Goal: Find specific page/section: Find specific page/section

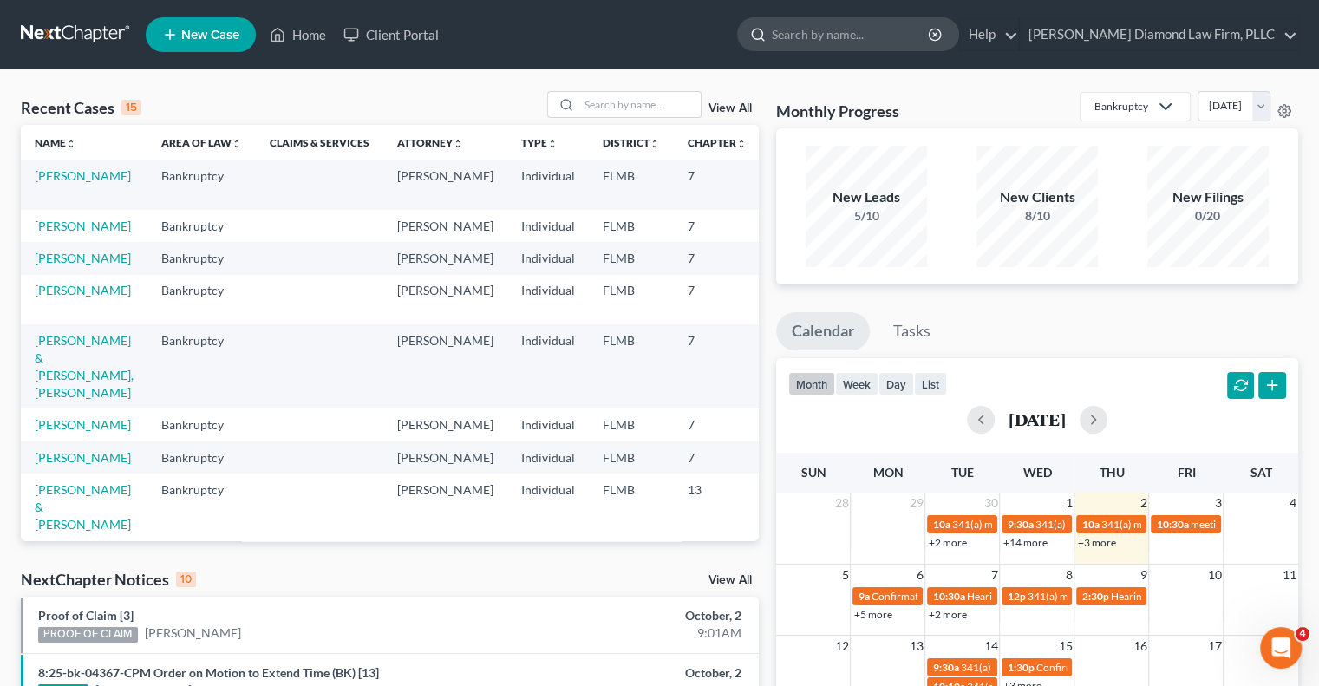
click at [857, 34] on input "search" at bounding box center [851, 34] width 159 height 32
paste input "[PERSON_NAME]"
type input "[PERSON_NAME]"
click at [731, 44] on ul "New Case Home Client Portal [PERSON_NAME] - No Result - See all results Or Pres…" at bounding box center [722, 34] width 1153 height 45
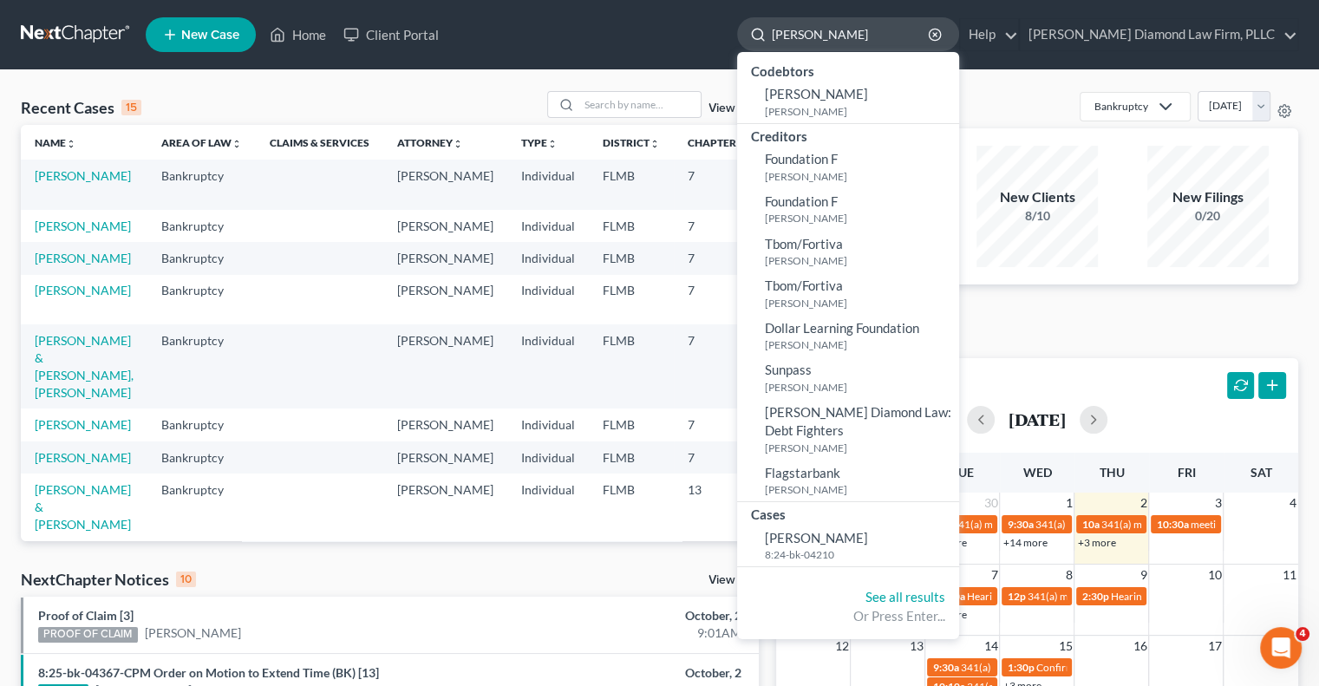
click at [906, 32] on input "[PERSON_NAME]" at bounding box center [851, 34] width 159 height 32
click at [854, 106] on small "[PERSON_NAME]" at bounding box center [860, 111] width 190 height 15
click at [845, 93] on span "[PERSON_NAME]" at bounding box center [816, 94] width 103 height 16
click at [834, 106] on small "[PERSON_NAME]" at bounding box center [860, 111] width 190 height 15
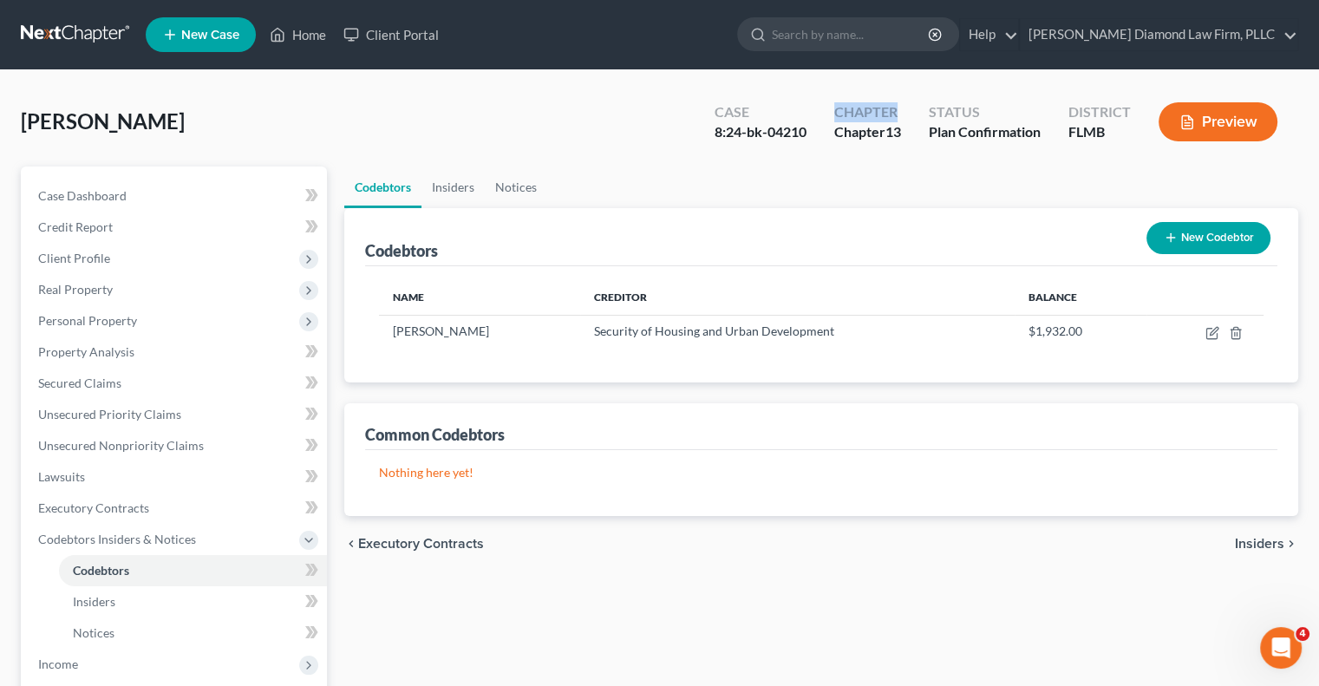
click at [841, 104] on div "Chapter" at bounding box center [867, 112] width 67 height 20
click at [83, 383] on span "Secured Claims" at bounding box center [79, 383] width 83 height 15
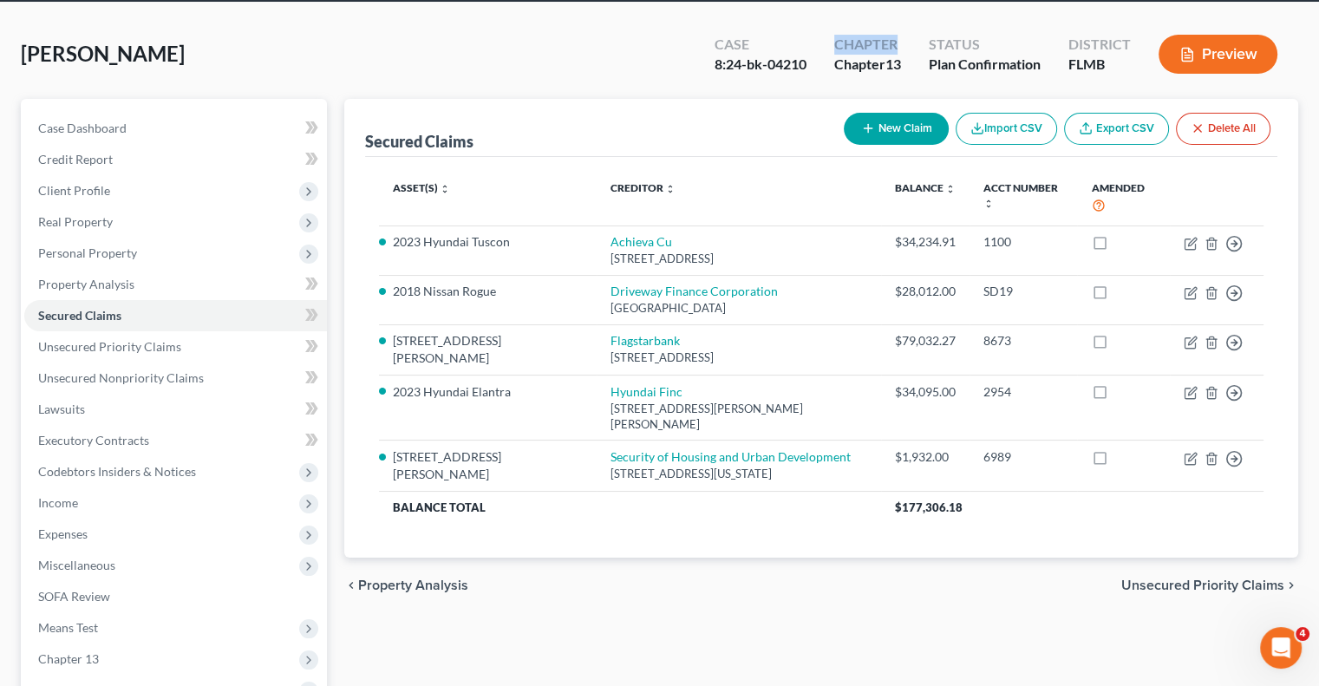
scroll to position [87, 0]
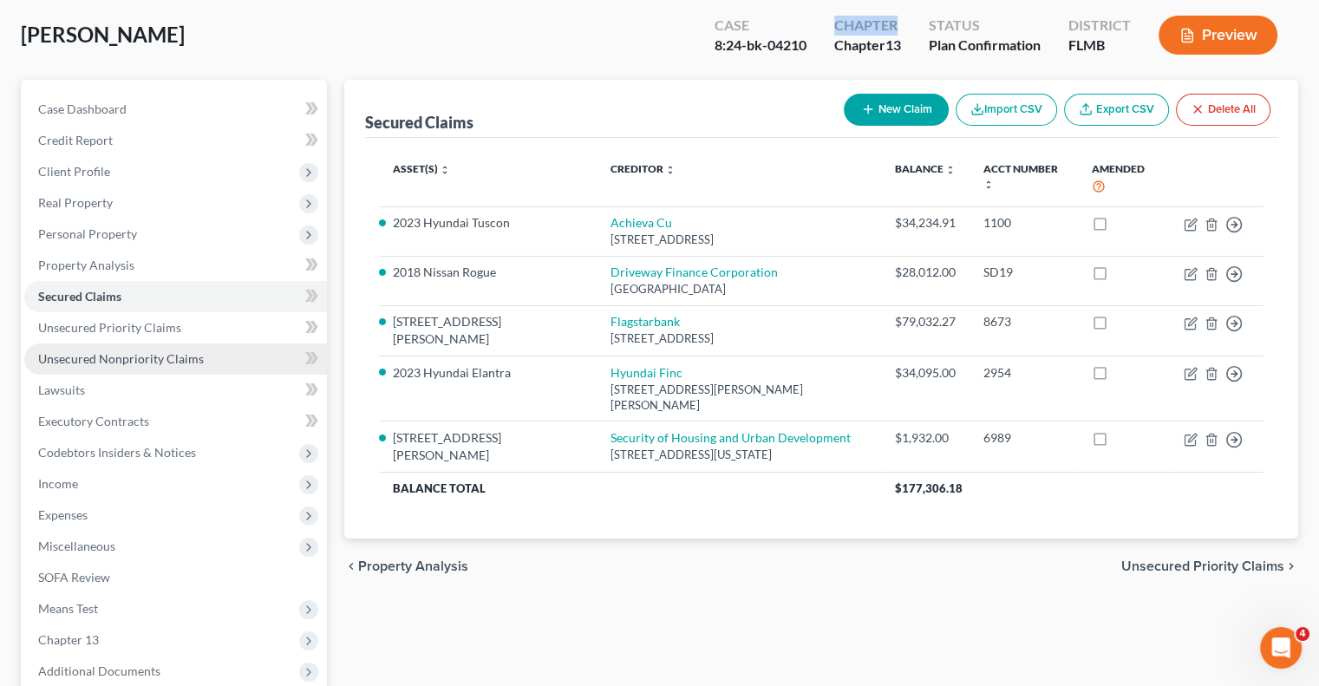
click at [151, 357] on span "Unsecured Nonpriority Claims" at bounding box center [121, 358] width 166 height 15
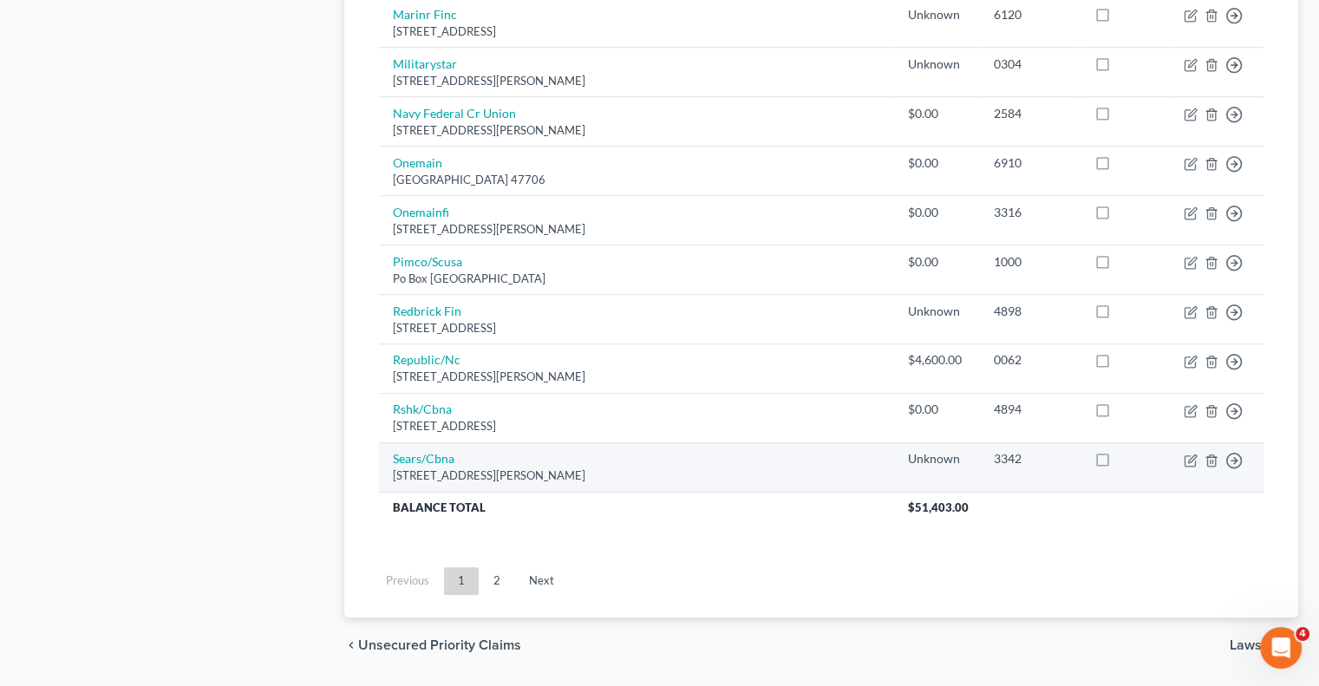
scroll to position [1347, 0]
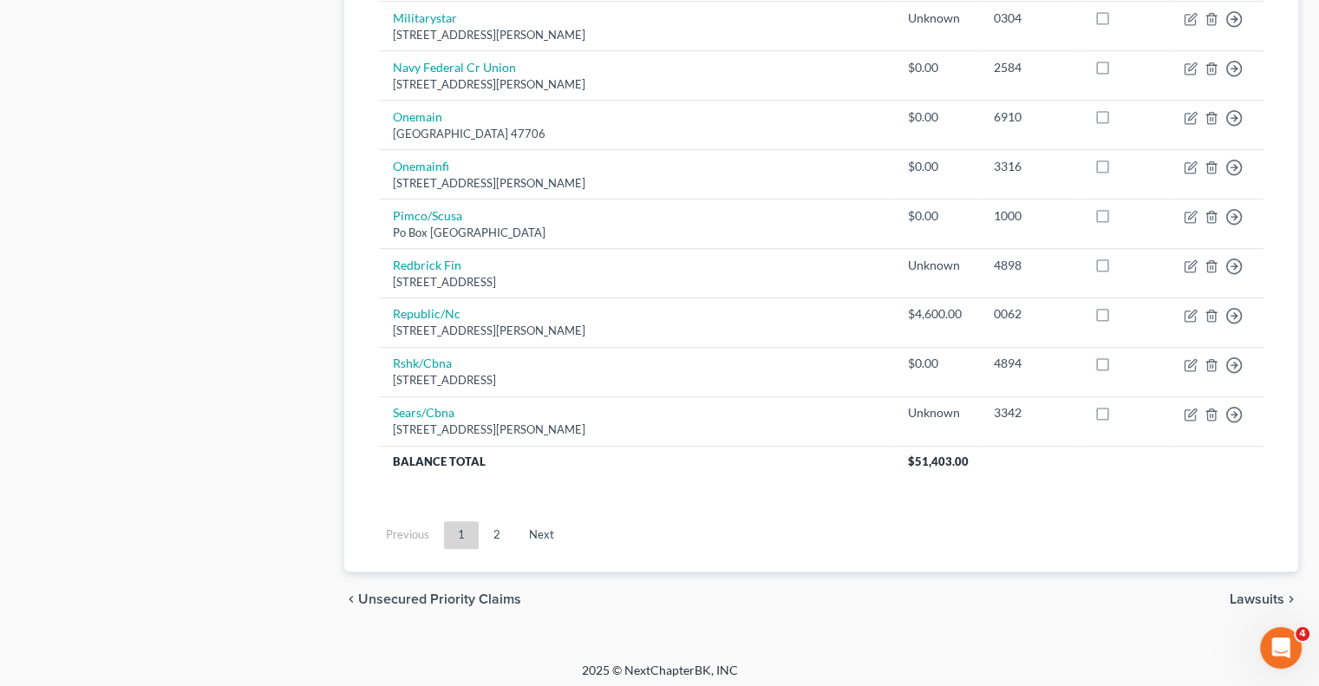
click at [541, 531] on link "Next" at bounding box center [541, 535] width 53 height 28
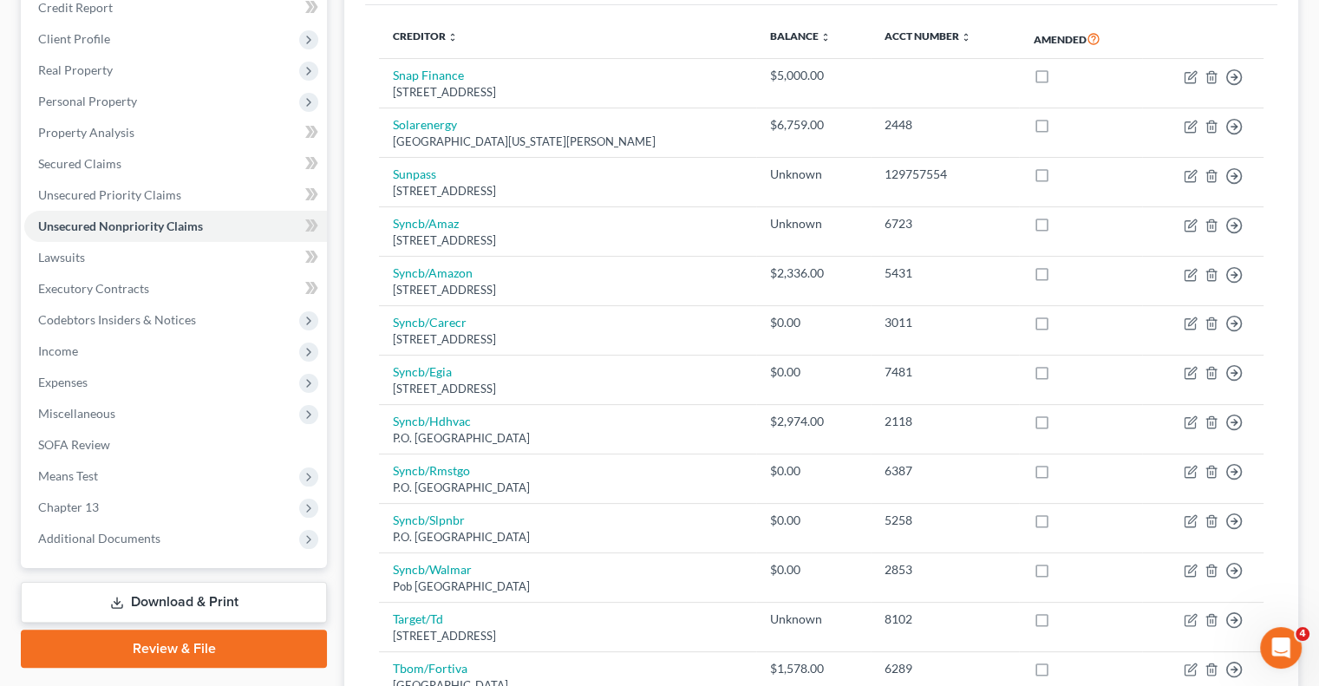
scroll to position [192, 0]
